Goal: Task Accomplishment & Management: Complete application form

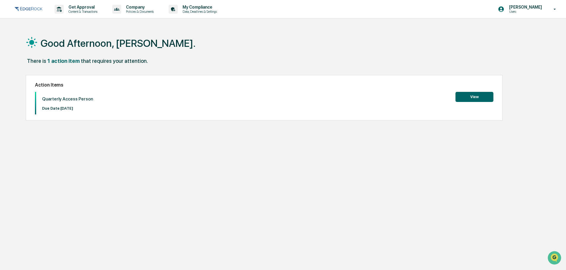
click at [477, 94] on button "View" at bounding box center [474, 97] width 38 height 10
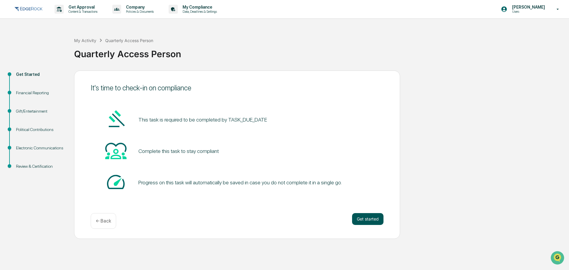
click at [365, 217] on button "Get started" at bounding box center [367, 219] width 31 height 12
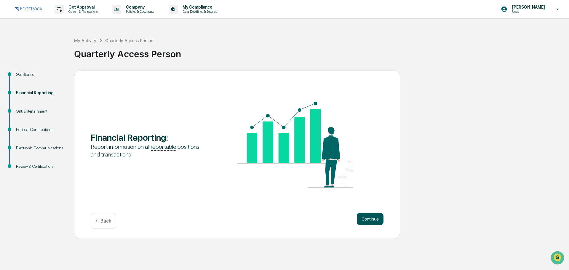
click at [365, 216] on button "Continue" at bounding box center [370, 219] width 27 height 12
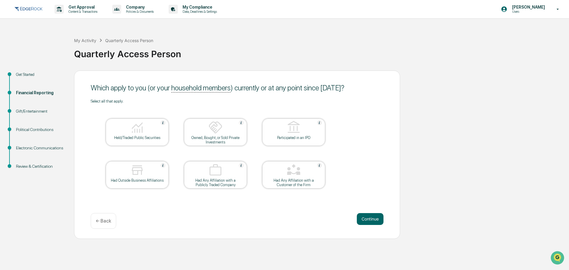
click at [144, 126] on div at bounding box center [137, 127] width 59 height 15
click at [142, 169] on img at bounding box center [137, 170] width 14 height 14
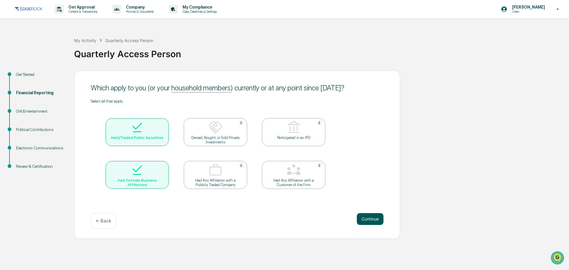
click at [369, 214] on button "Continue" at bounding box center [370, 219] width 27 height 12
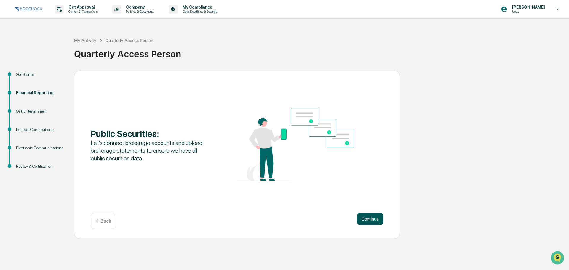
click at [370, 218] on button "Continue" at bounding box center [370, 219] width 27 height 12
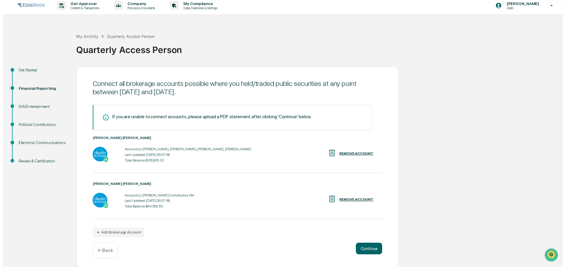
scroll to position [5, 0]
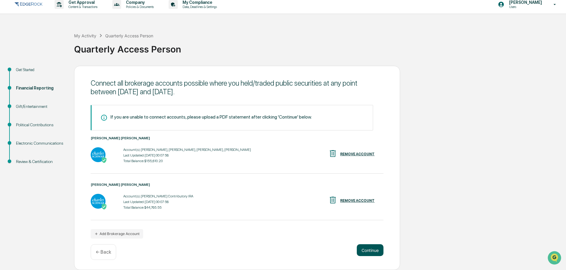
click at [366, 253] on button "Continue" at bounding box center [370, 250] width 27 height 12
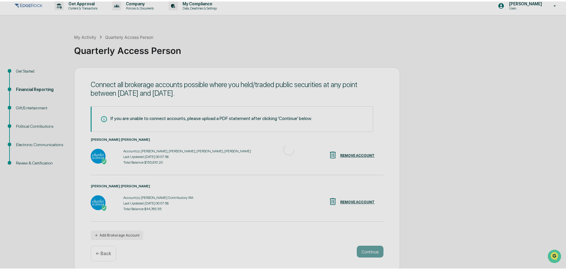
scroll to position [0, 0]
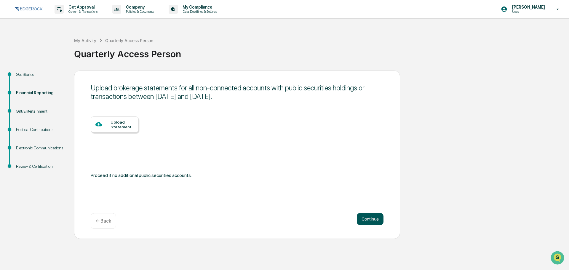
click at [368, 222] on button "Continue" at bounding box center [370, 219] width 27 height 12
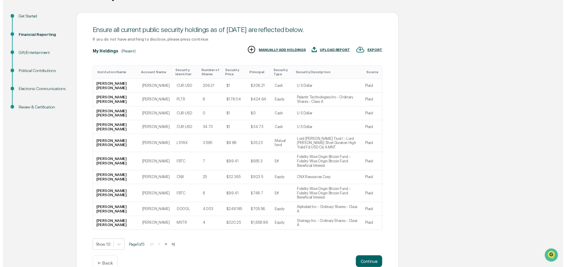
scroll to position [59, 0]
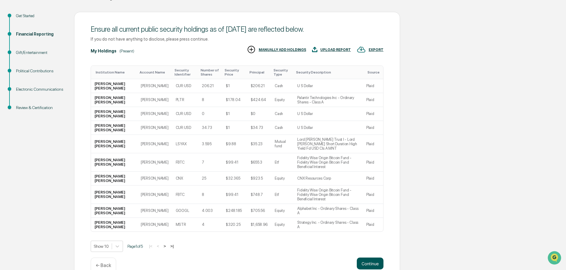
click at [375, 257] on button "Continue" at bounding box center [370, 263] width 27 height 12
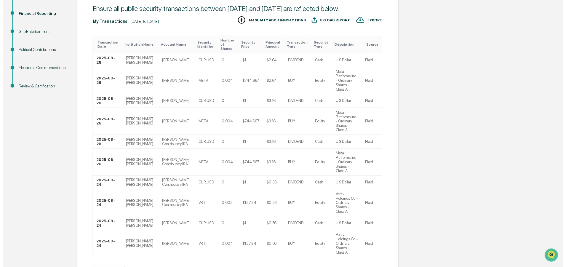
scroll to position [90, 0]
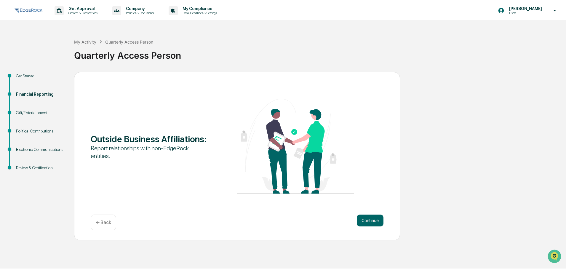
scroll to position [0, 0]
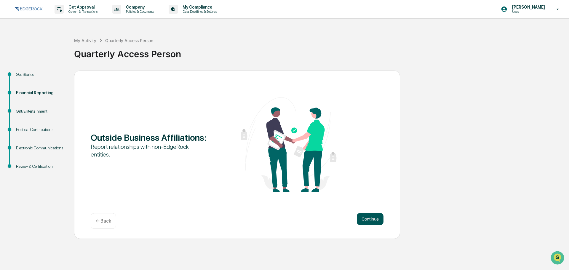
click at [371, 220] on button "Continue" at bounding box center [370, 219] width 27 height 12
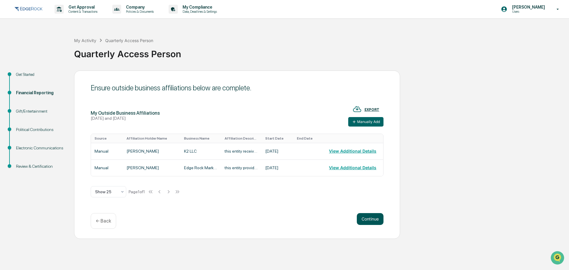
click at [370, 219] on button "Continue" at bounding box center [370, 219] width 27 height 12
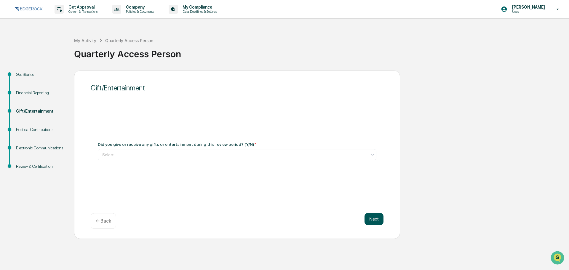
click at [377, 222] on button "Next" at bounding box center [373, 219] width 19 height 12
click at [300, 151] on div at bounding box center [234, 152] width 265 height 6
click at [288, 189] on div "Gift/Entertainment Did you give or receive any gifts or entertainment during th…" at bounding box center [237, 154] width 326 height 168
click at [318, 152] on div at bounding box center [234, 152] width 265 height 6
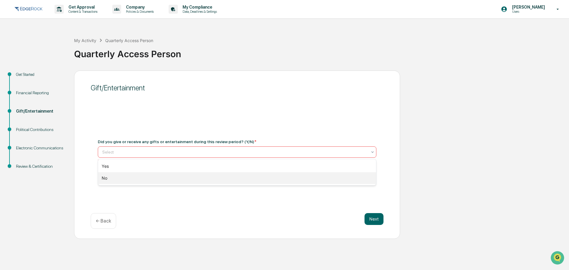
click at [296, 180] on div "No" at bounding box center [237, 178] width 278 height 12
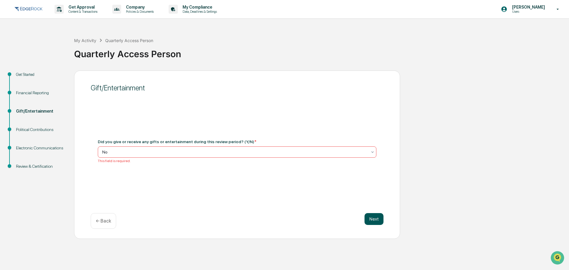
click at [376, 220] on button "Next" at bounding box center [373, 219] width 19 height 12
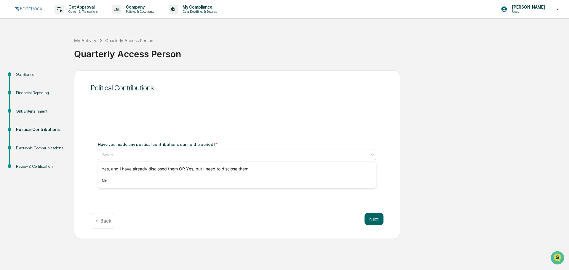
click at [319, 160] on div "Select" at bounding box center [237, 154] width 278 height 11
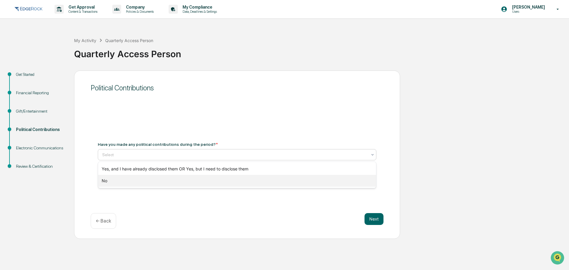
click at [319, 183] on div "No" at bounding box center [237, 181] width 278 height 12
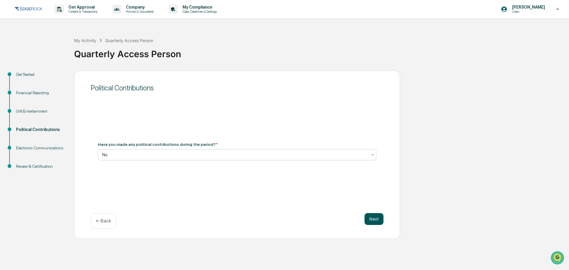
click at [370, 218] on button "Next" at bounding box center [373, 219] width 19 height 12
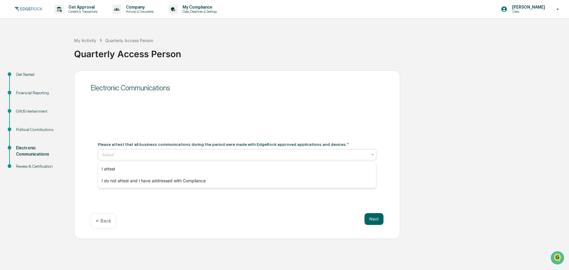
click at [367, 157] on div "Select" at bounding box center [234, 154] width 271 height 8
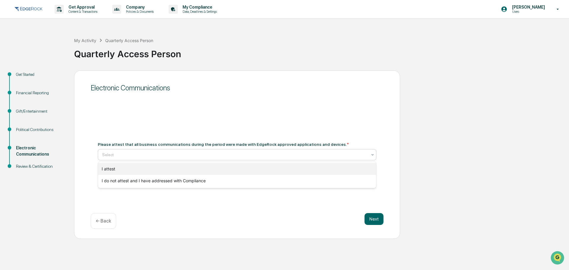
click at [358, 170] on div "I attest" at bounding box center [237, 169] width 278 height 12
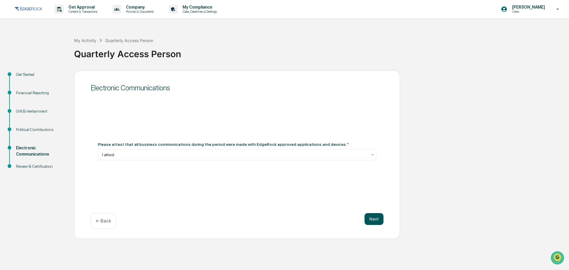
click at [375, 218] on button "Next" at bounding box center [373, 219] width 19 height 12
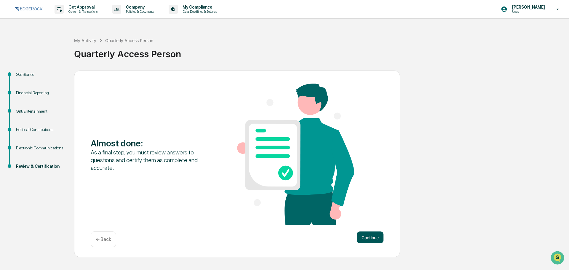
click at [371, 237] on button "Continue" at bounding box center [370, 237] width 27 height 12
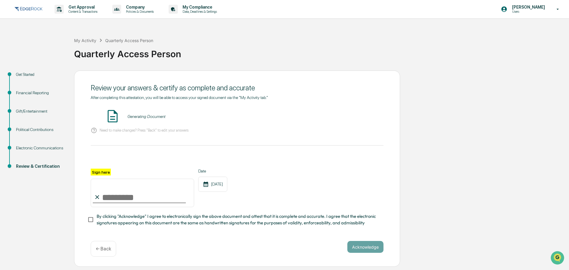
click at [102, 198] on input "Sign here" at bounding box center [142, 193] width 103 height 28
type input "**********"
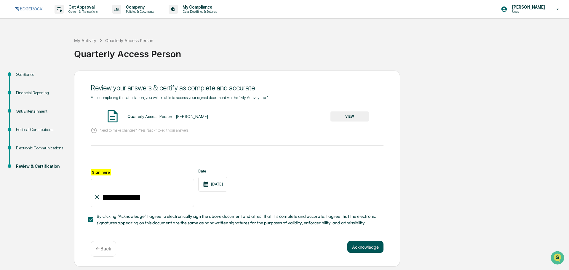
click at [358, 247] on button "Acknowledge" at bounding box center [365, 247] width 36 height 12
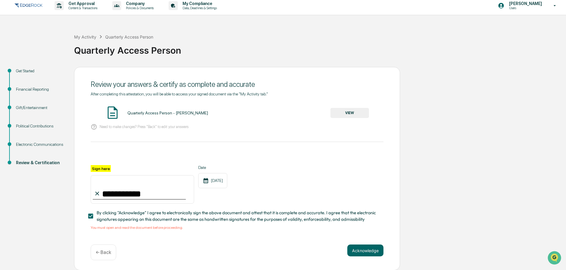
scroll to position [6, 0]
click at [111, 110] on img at bounding box center [112, 112] width 15 height 15
click at [142, 113] on div "Quarterly Access Person - [PERSON_NAME]" at bounding box center [167, 112] width 81 height 5
click at [142, 111] on div "Quarterly Access Person - [PERSON_NAME]" at bounding box center [167, 112] width 81 height 5
click at [343, 109] on button "VIEW" at bounding box center [349, 113] width 38 height 10
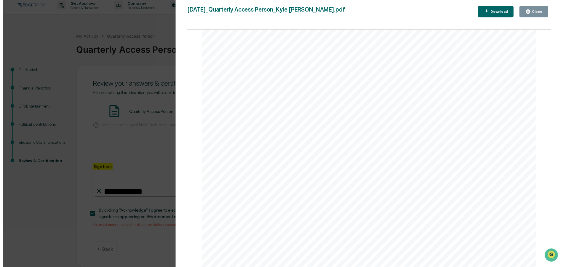
scroll to position [3237, 0]
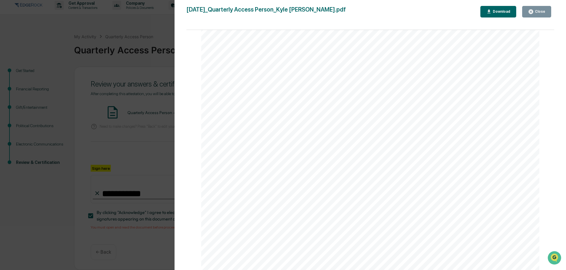
click at [533, 10] on icon "button" at bounding box center [531, 12] width 6 height 6
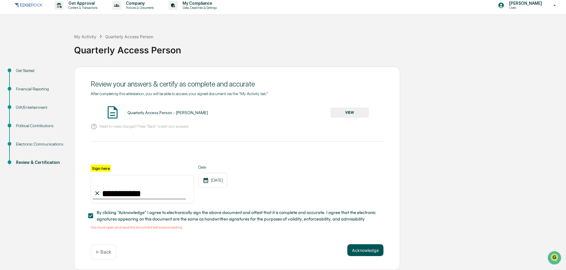
click at [373, 246] on button "Acknowledge" at bounding box center [365, 250] width 36 height 12
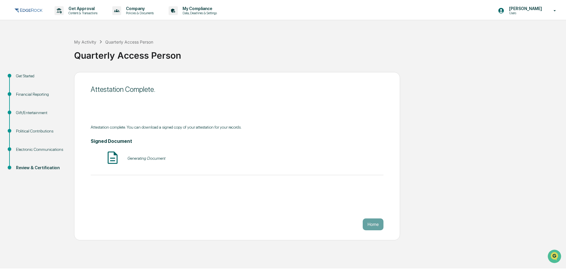
scroll to position [0, 0]
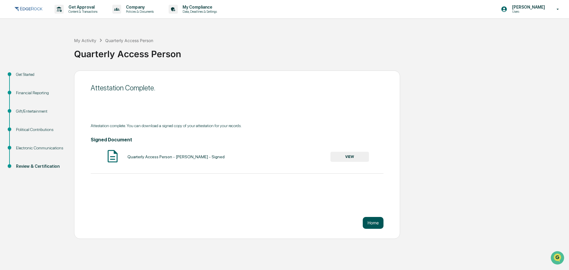
click at [376, 224] on button "Home" at bounding box center [372, 223] width 21 height 12
